Goal: Task Accomplishment & Management: Use online tool/utility

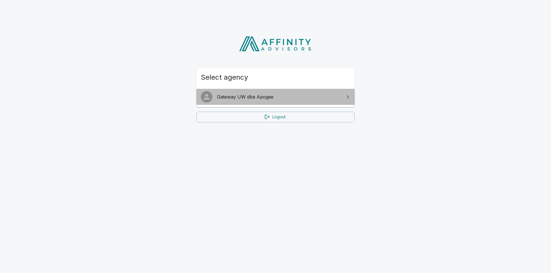
click at [262, 101] on link "Gateway UW dba Apogee" at bounding box center [275, 97] width 158 height 16
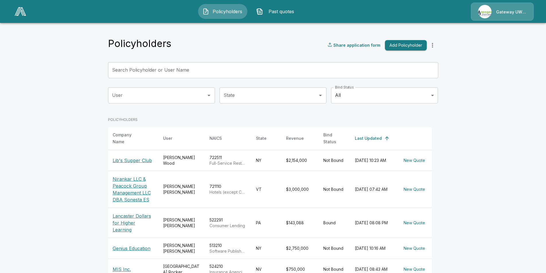
click at [130, 160] on p "Lib's Supper Club" at bounding box center [133, 160] width 41 height 7
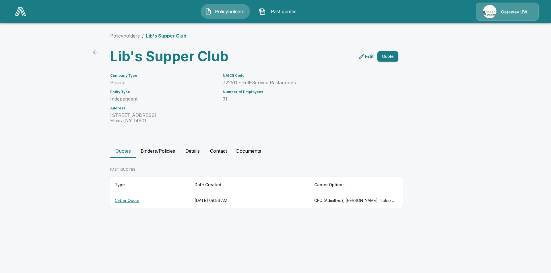
click at [287, 204] on th "[DATE] 08:56 AM" at bounding box center [250, 200] width 120 height 15
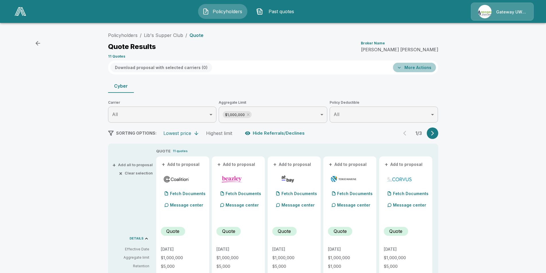
click at [422, 67] on button "More Actions" at bounding box center [414, 67] width 43 height 9
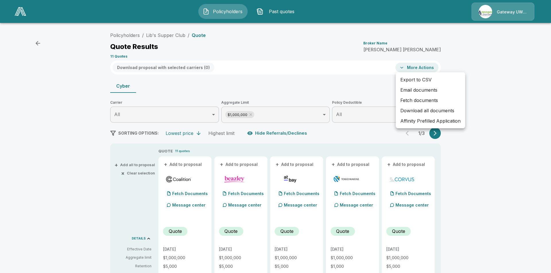
click at [484, 189] on div at bounding box center [275, 136] width 551 height 273
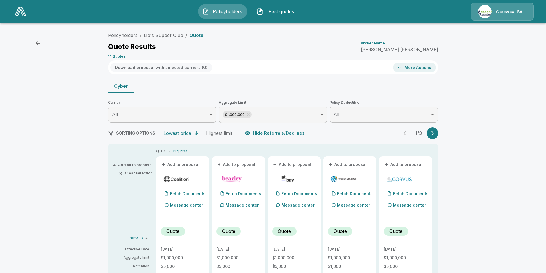
click at [415, 66] on button "More Actions" at bounding box center [414, 67] width 43 height 9
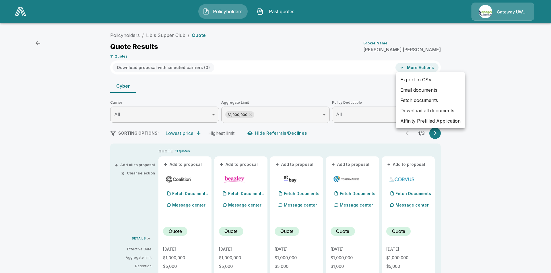
click at [410, 89] on li "Email documents" at bounding box center [429, 90] width 69 height 10
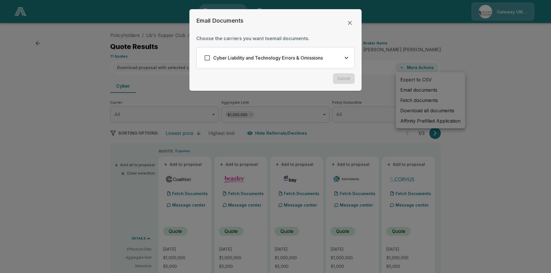
click at [267, 61] on h6 "Cyber Liability and Technology Errors & Omissions" at bounding box center [268, 58] width 110 height 8
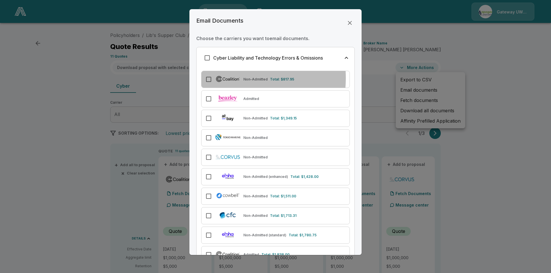
click at [219, 78] on img at bounding box center [227, 79] width 26 height 8
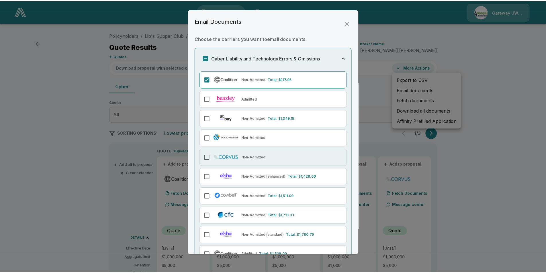
scroll to position [57, 0]
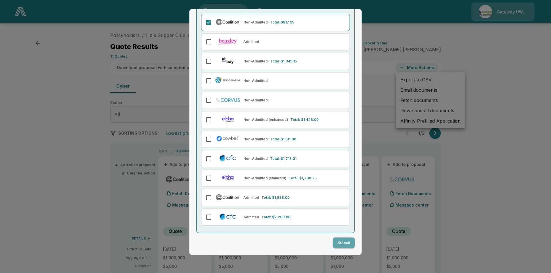
click at [341, 246] on button "Submit" at bounding box center [344, 243] width 22 height 11
